Goal: Information Seeking & Learning: Learn about a topic

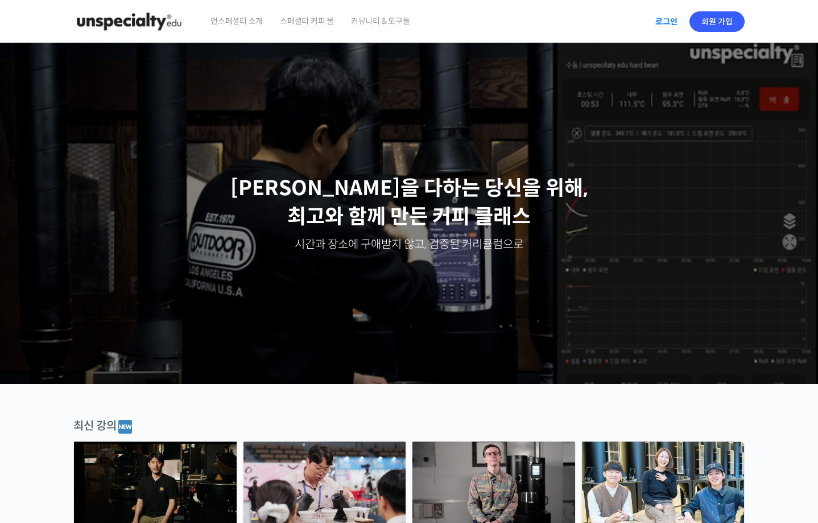
click at [671, 22] on link "로그인" at bounding box center [667, 22] width 36 height 26
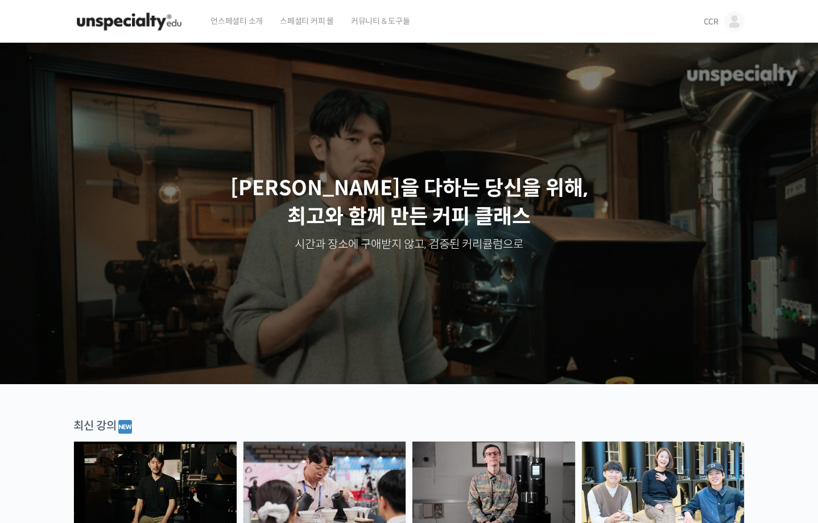
click at [710, 22] on span "CCR" at bounding box center [711, 22] width 15 height 10
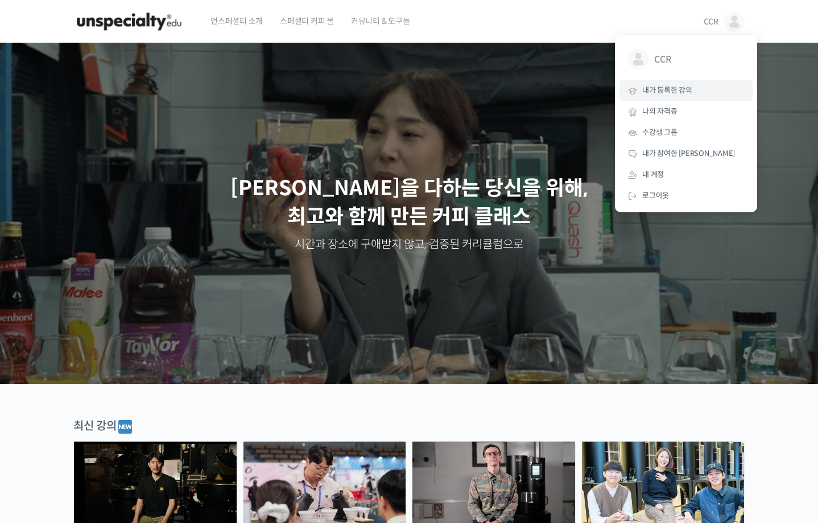
click at [666, 92] on span "내가 등록한 강의" at bounding box center [667, 90] width 50 height 10
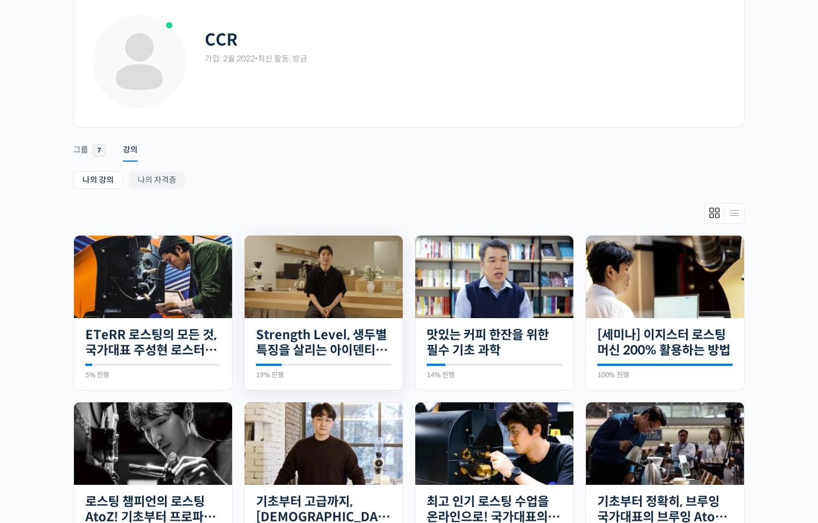
scroll to position [171, 0]
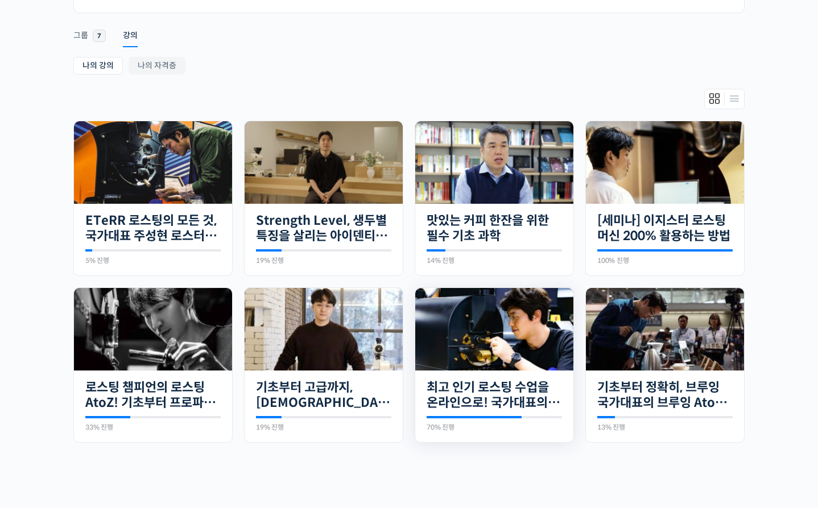
click at [526, 334] on img at bounding box center [494, 329] width 158 height 83
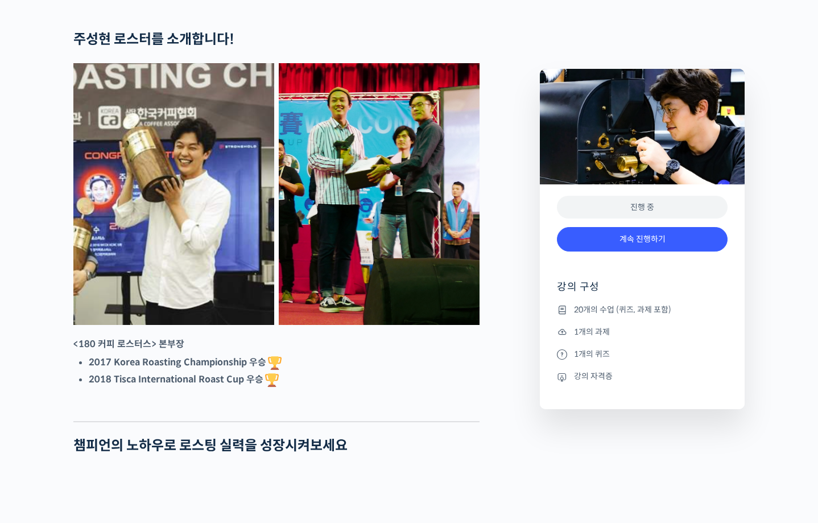
scroll to position [512, 0]
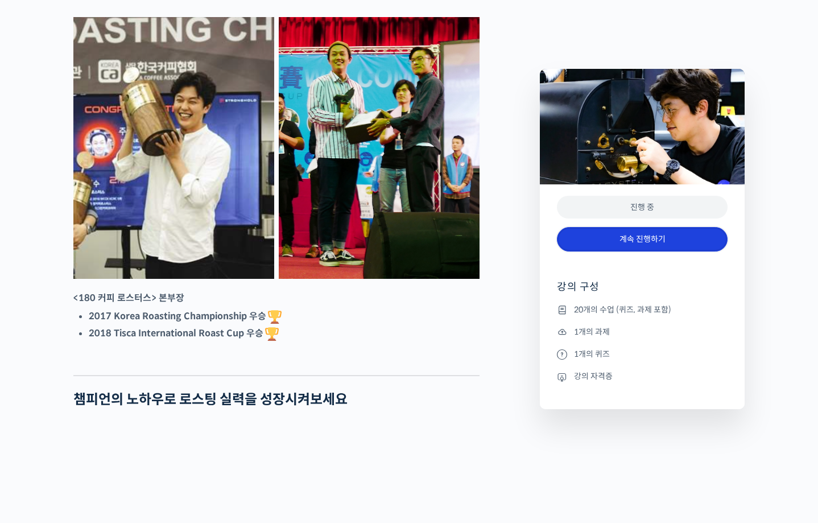
click at [628, 236] on link "계속 진행하기" at bounding box center [642, 239] width 171 height 24
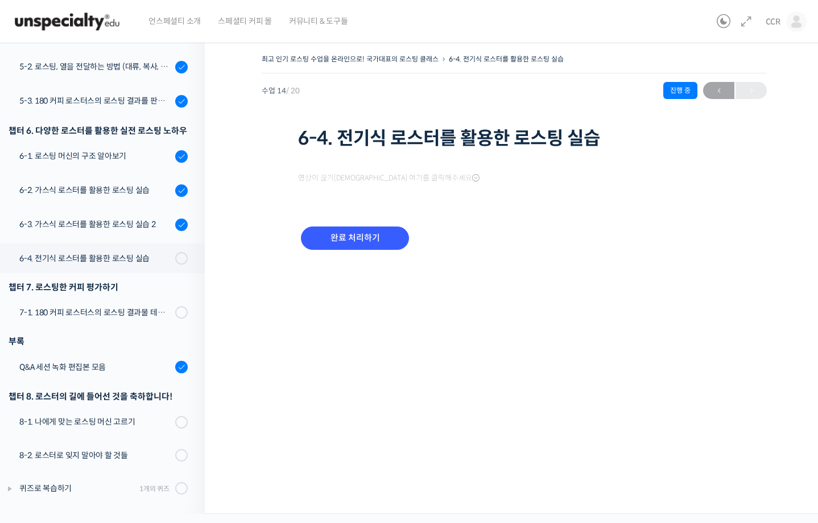
scroll to position [547, 0]
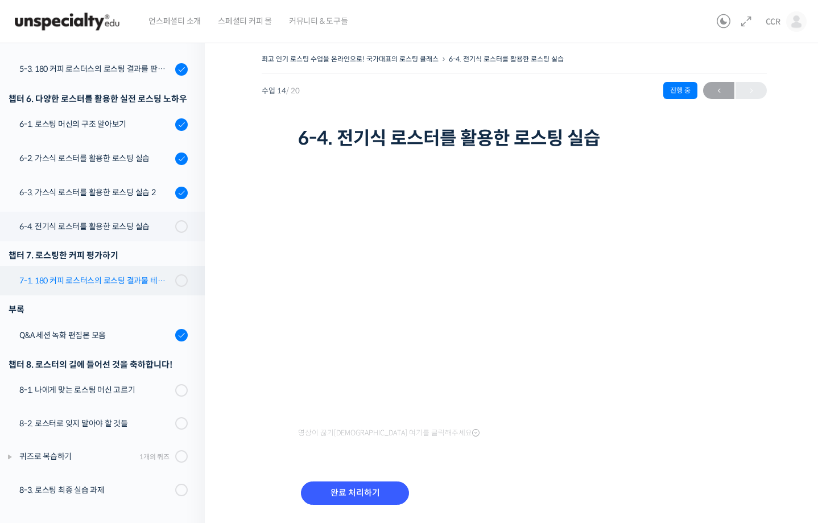
click at [127, 285] on div "7-1. 180 커피 로스터스의 로스팅 결과물 테스트 노하우" at bounding box center [95, 280] width 152 height 13
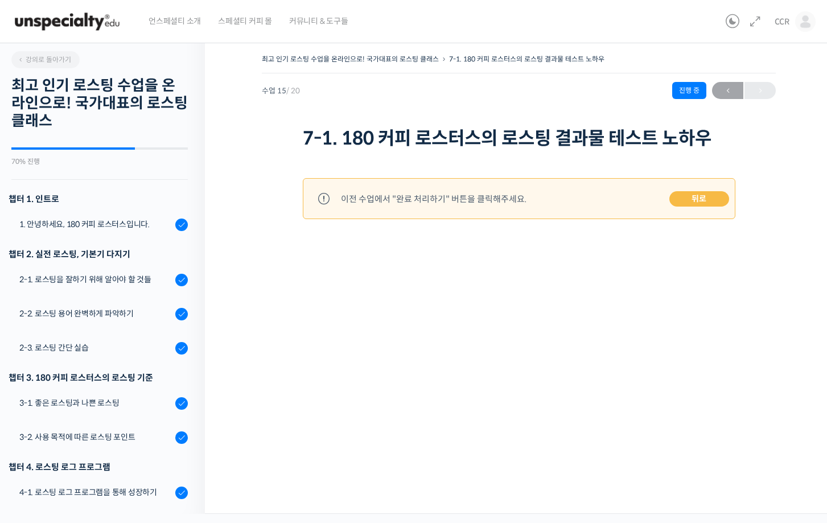
scroll to position [547, 0]
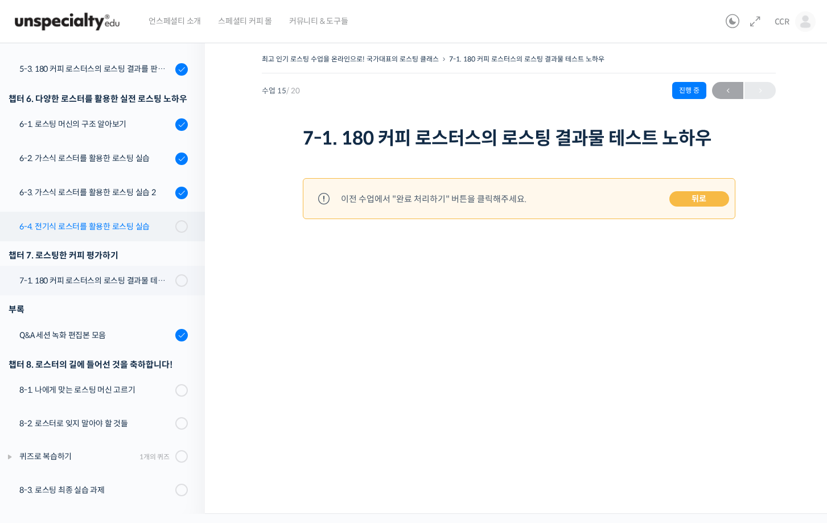
click at [144, 225] on div "6-4. 전기식 로스터를 활용한 로스팅 실습" at bounding box center [95, 226] width 152 height 13
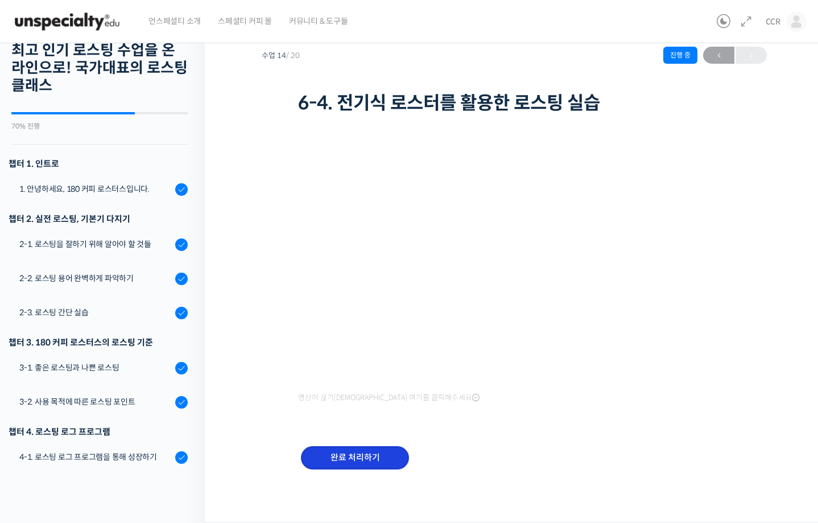
click at [363, 459] on input "완료 처리하기" at bounding box center [355, 457] width 108 height 23
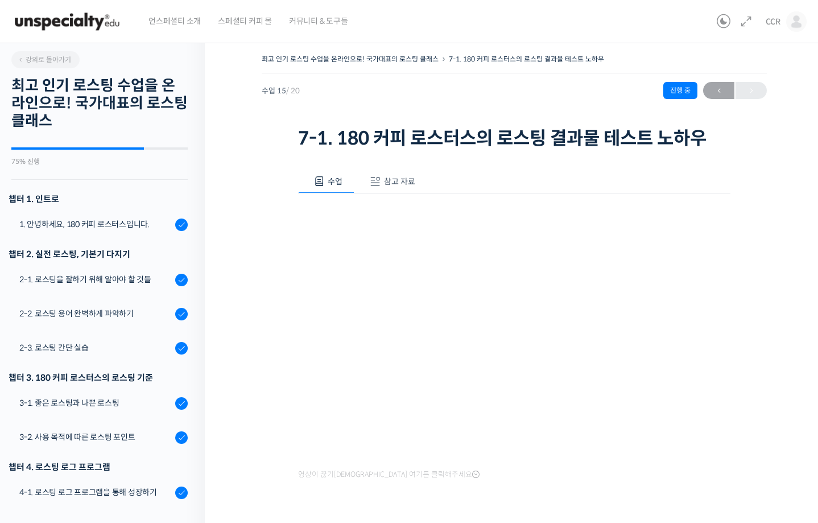
scroll to position [548, 0]
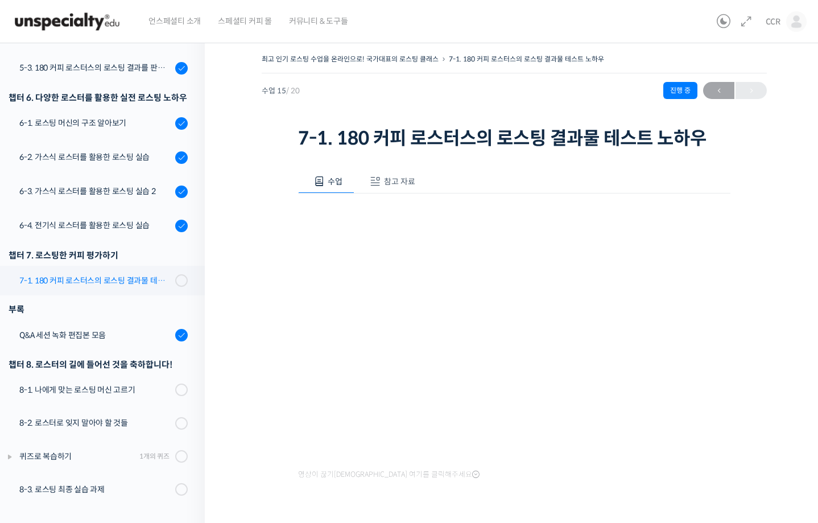
click at [126, 277] on div "7-1. 180 커피 로스터스의 로스팅 결과물 테스트 노하우" at bounding box center [95, 280] width 152 height 13
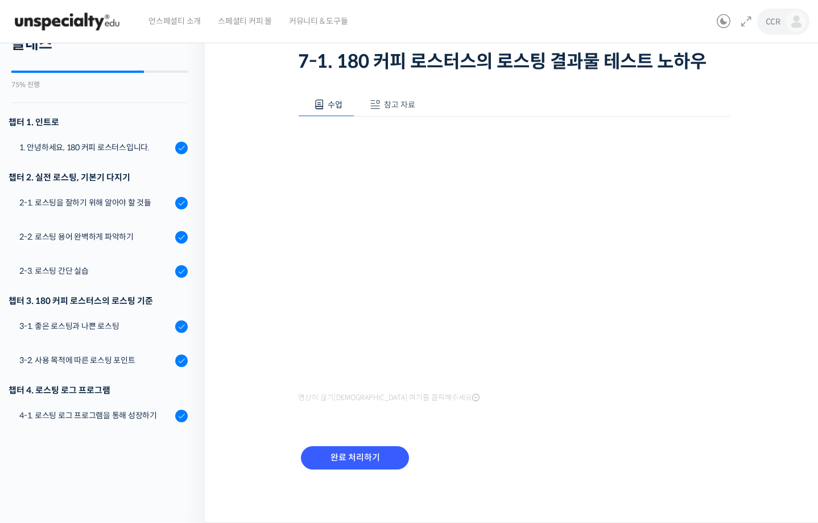
click at [774, 22] on span "CCR" at bounding box center [773, 22] width 15 height 10
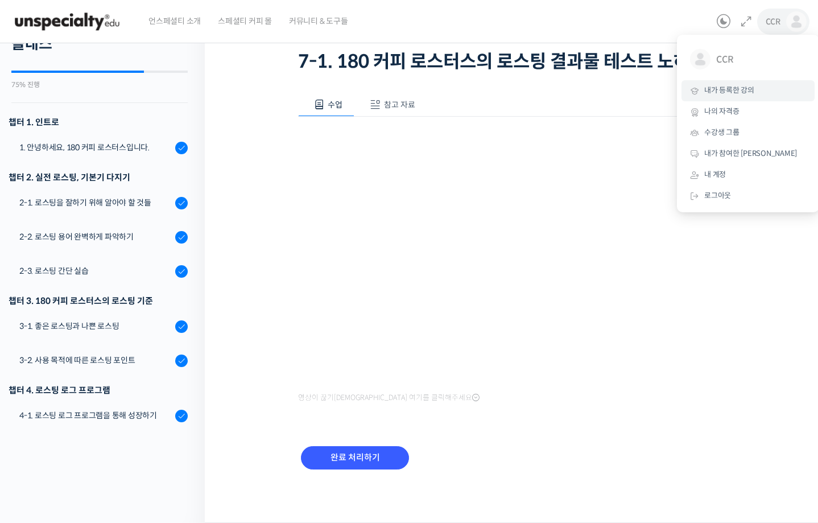
click at [741, 93] on span "내가 등록한 강의" at bounding box center [729, 90] width 50 height 10
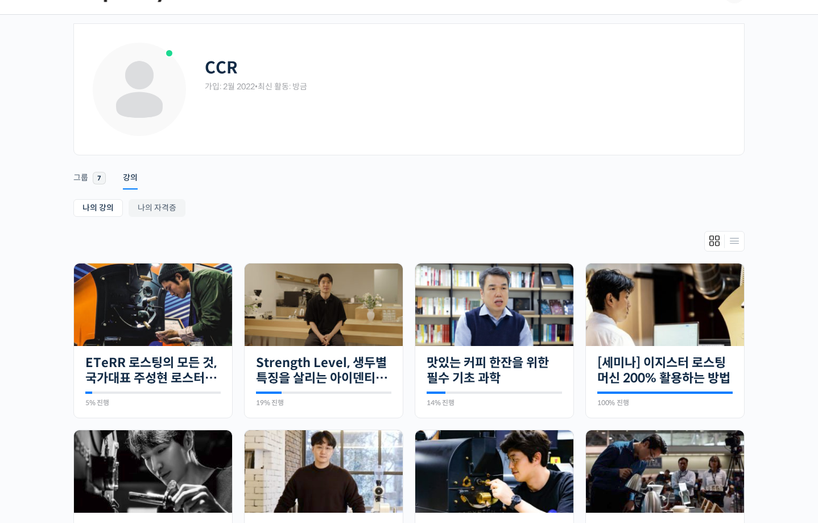
scroll to position [114, 0]
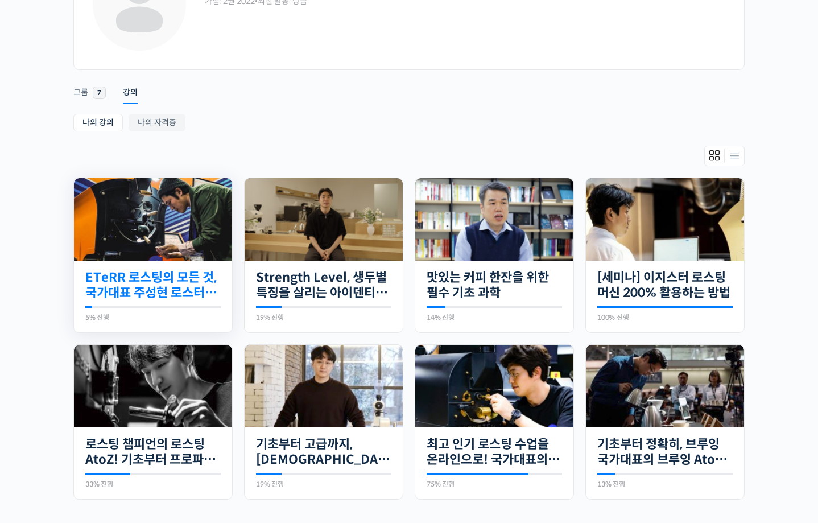
click at [186, 279] on link "ETeRR 로스팅의 모든 것, 국가대표 주성현 로스터의 심화 클래스" at bounding box center [152, 285] width 135 height 31
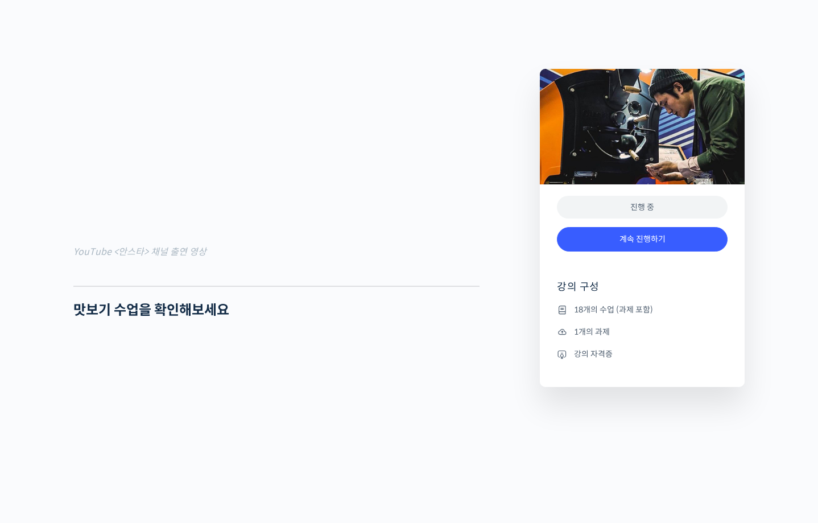
scroll to position [967, 0]
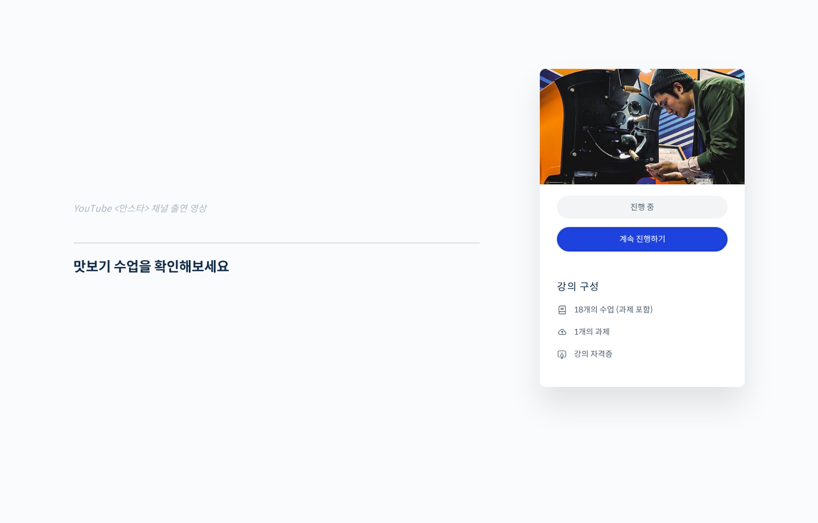
click at [604, 237] on link "계속 진행하기" at bounding box center [642, 239] width 171 height 24
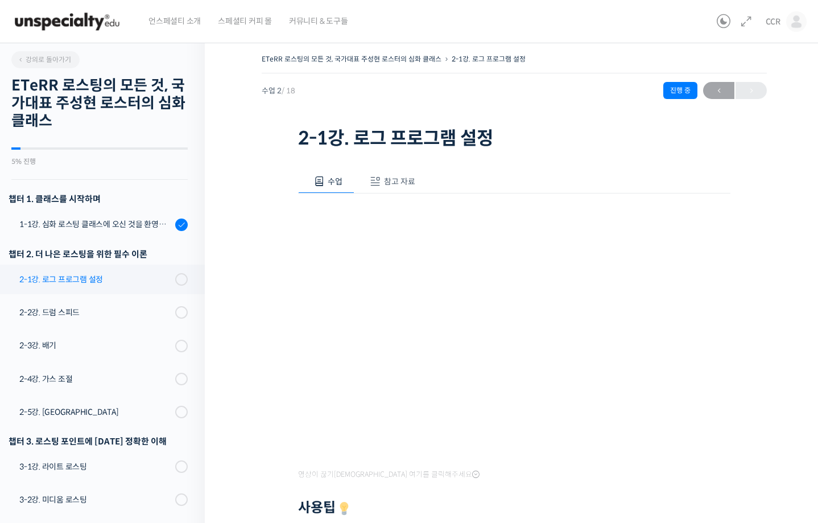
click at [119, 281] on div "2-1강. 로그 프로그램 설정" at bounding box center [95, 279] width 152 height 13
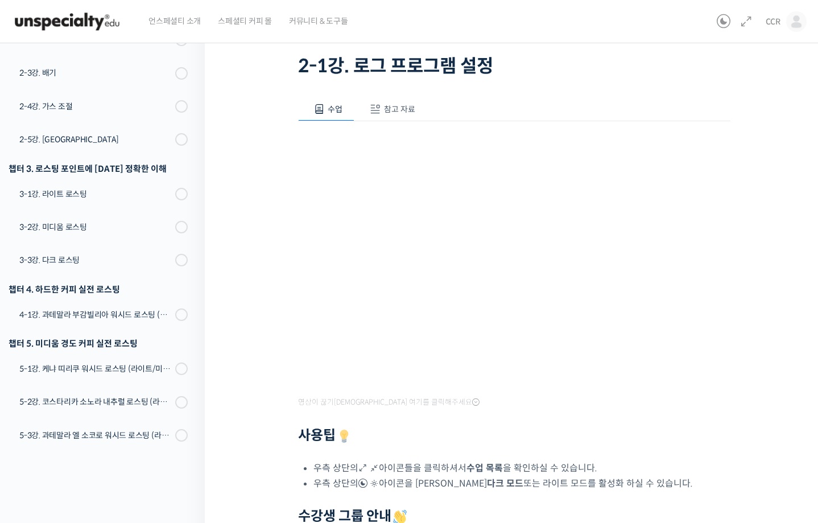
scroll to position [27, 0]
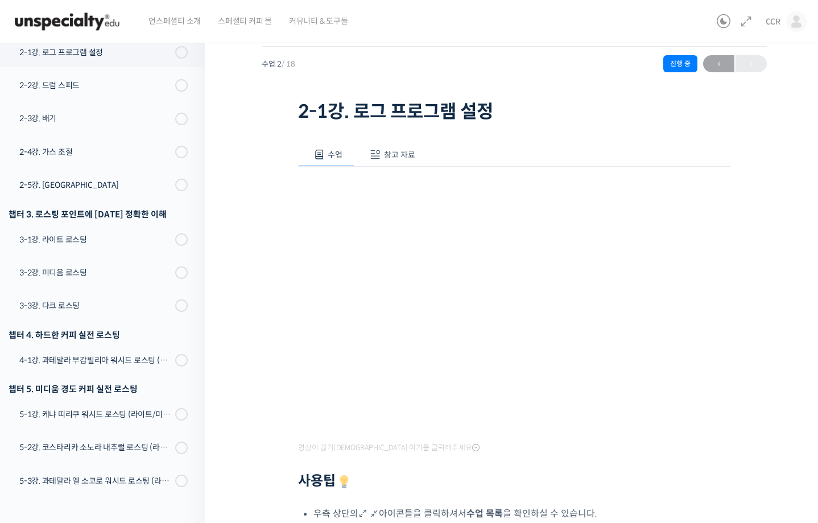
click at [549, 468] on div at bounding box center [514, 464] width 432 height 17
click at [250, 347] on div "ETeRR 로스팅의 모든 것, 국가대표 주성현 로스터의 심화 클래스 2-1강. 로그 프로그램 설정 진행 중 수업 2 / 18 진행 중 ← 이전…" at bounding box center [514, 378] width 619 height 742
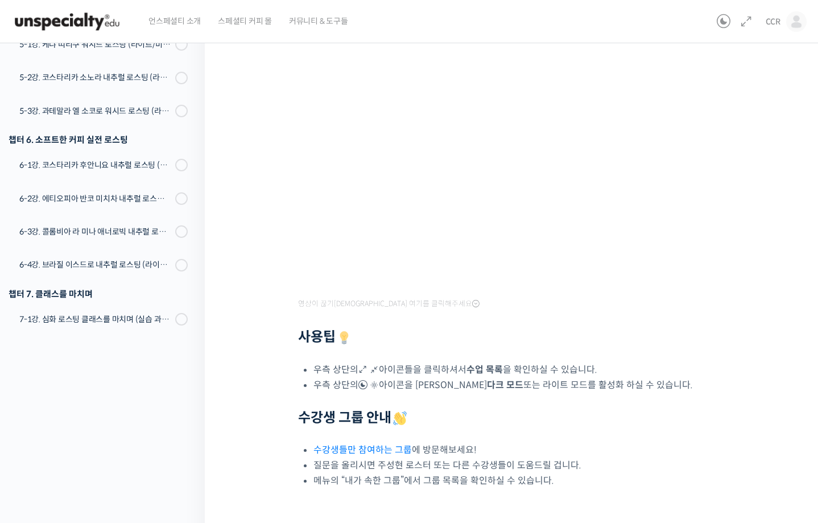
scroll to position [254, 0]
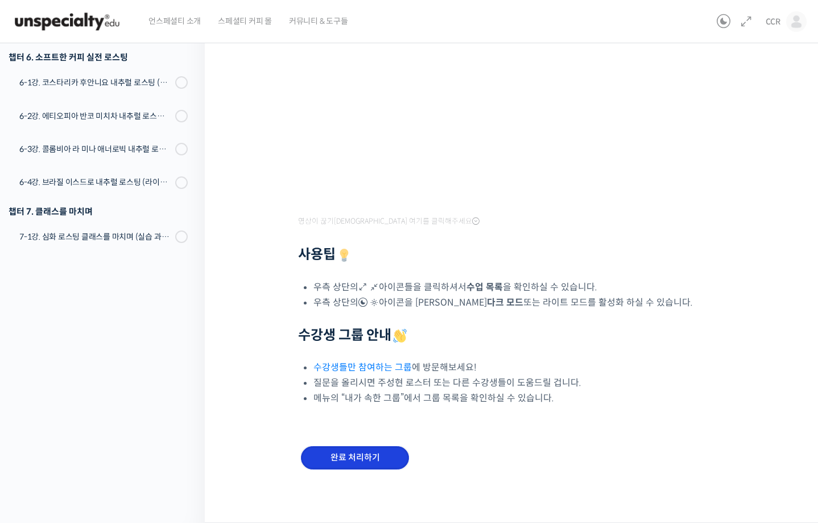
click at [351, 456] on input "완료 처리하기" at bounding box center [355, 457] width 108 height 23
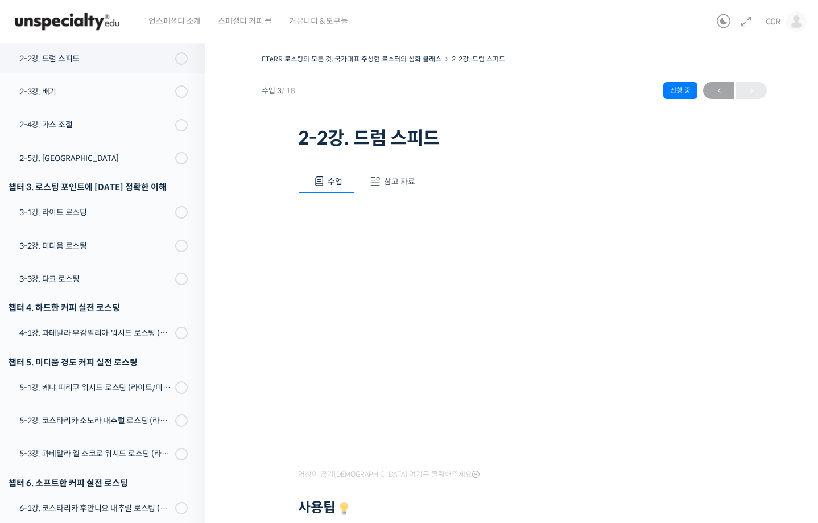
scroll to position [255, 0]
